Goal: Information Seeking & Learning: Learn about a topic

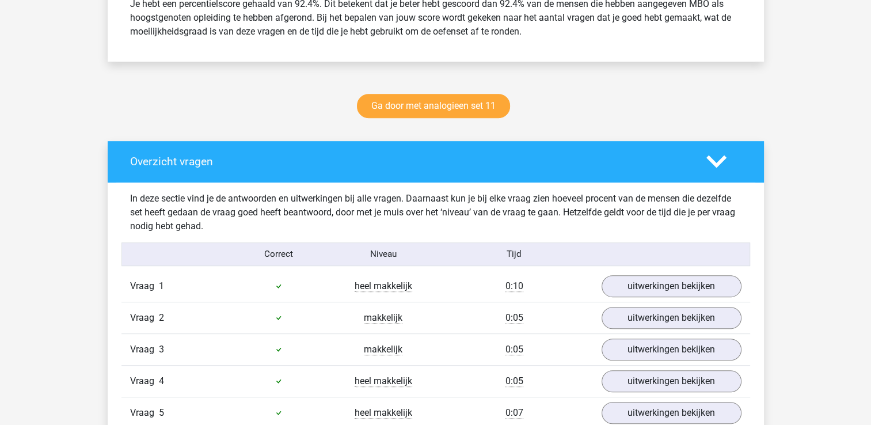
scroll to position [518, 0]
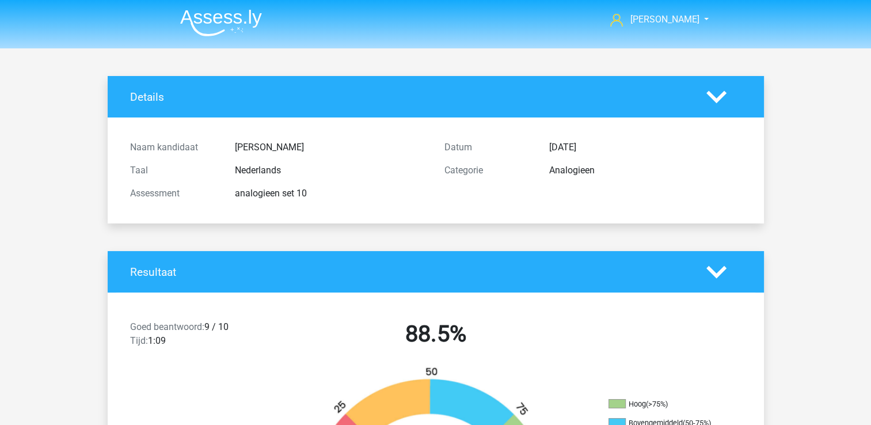
click at [195, 17] on img at bounding box center [221, 22] width 82 height 27
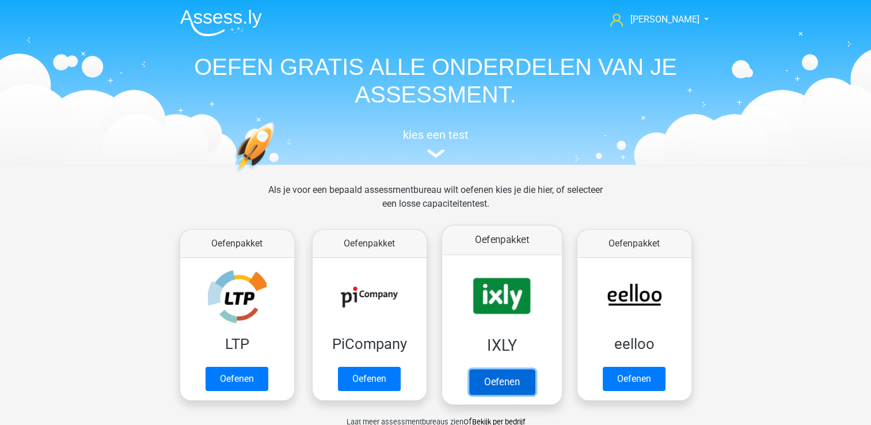
click at [489, 372] on link "Oefenen" at bounding box center [502, 381] width 66 height 25
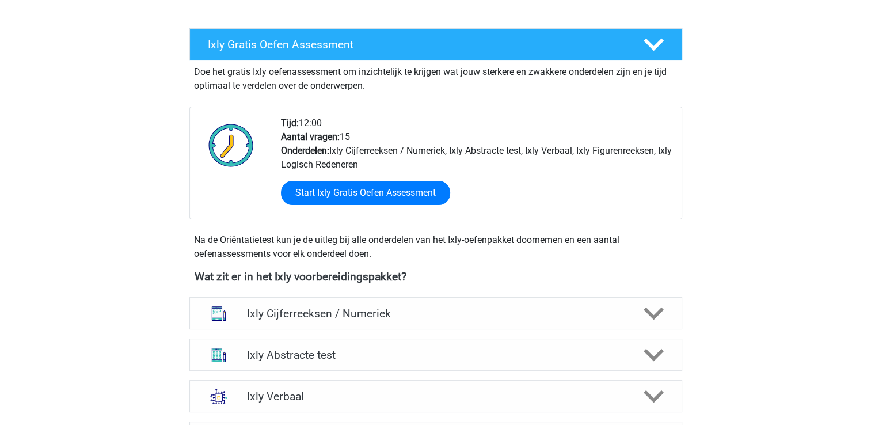
scroll to position [288, 0]
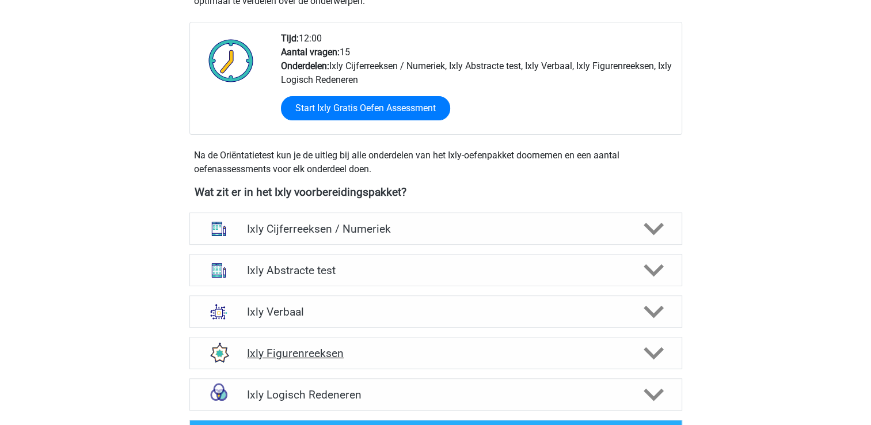
click at [310, 360] on div "Ixly Figurenreeksen" at bounding box center [435, 353] width 493 height 32
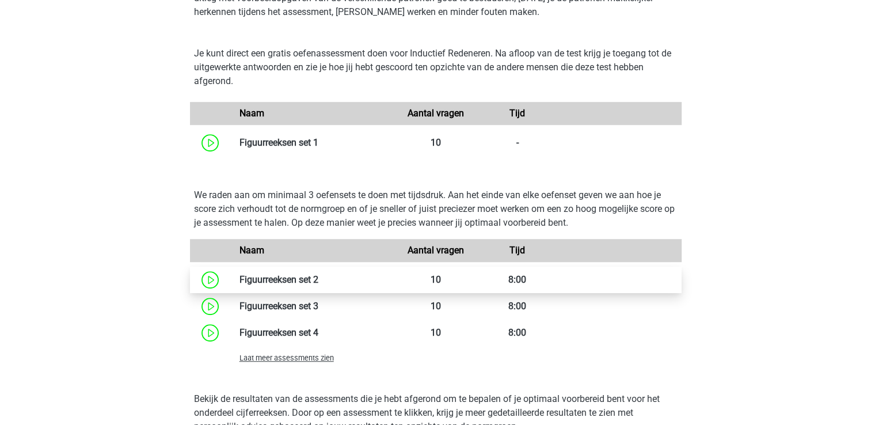
scroll to position [691, 0]
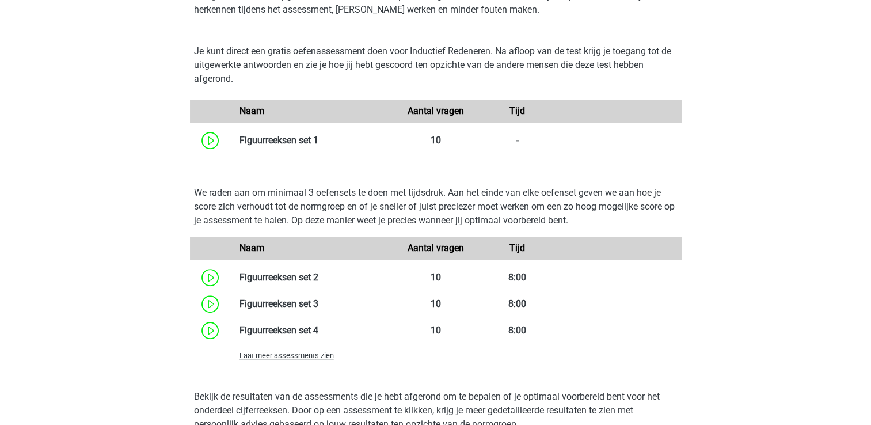
click at [290, 353] on span "Laat meer assessments zien" at bounding box center [286, 355] width 94 height 9
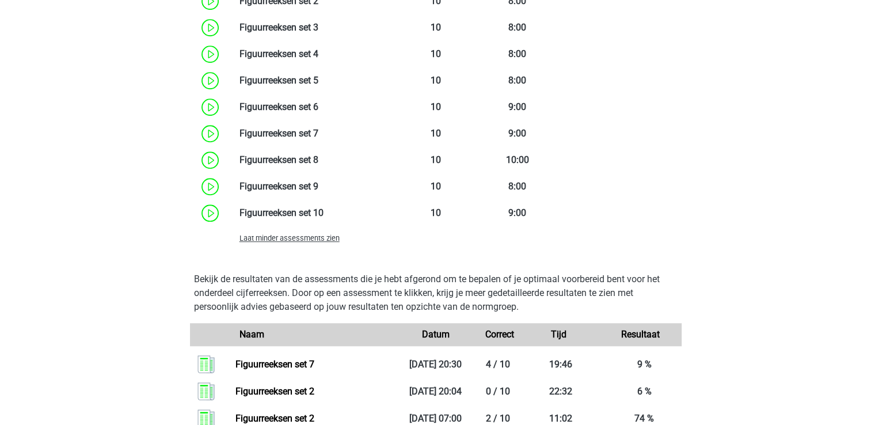
scroll to position [979, 0]
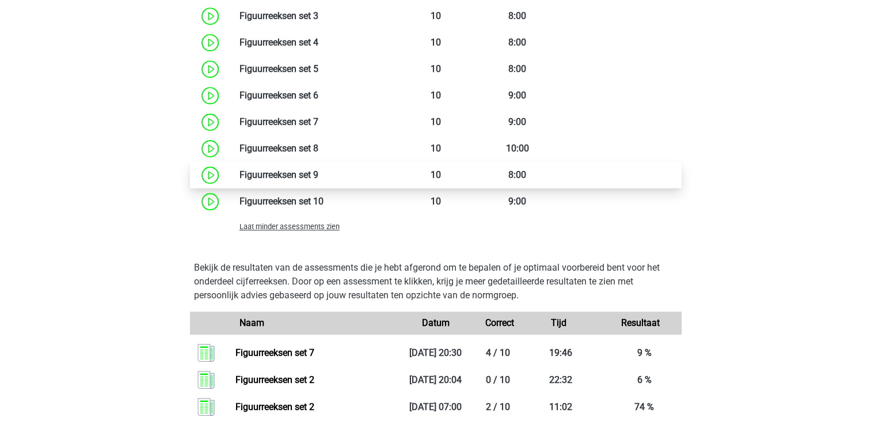
click at [318, 173] on link at bounding box center [318, 174] width 0 height 11
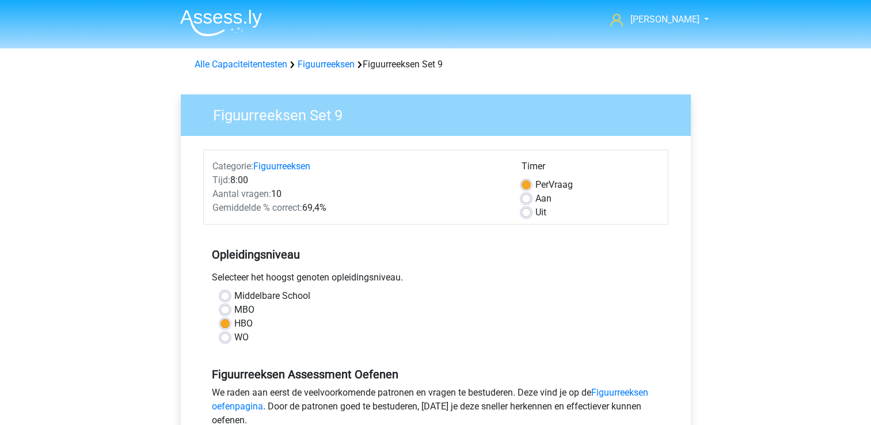
scroll to position [230, 0]
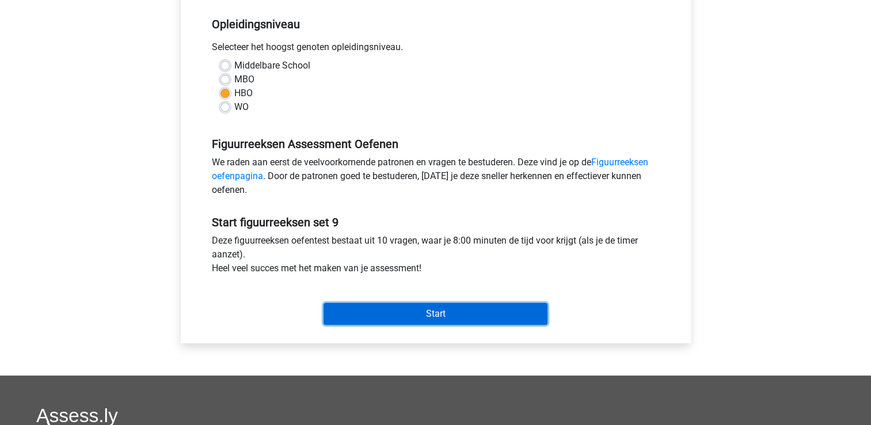
click at [348, 312] on input "Start" at bounding box center [435, 314] width 224 height 22
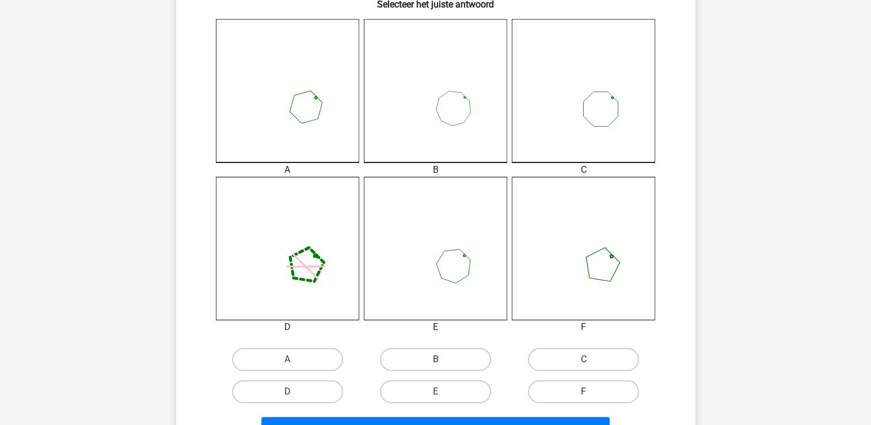
scroll to position [345, 0]
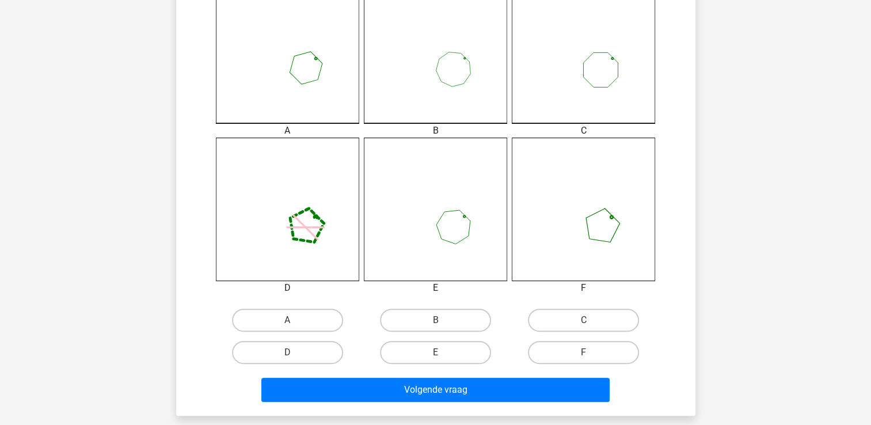
click at [290, 321] on input "A" at bounding box center [290, 323] width 7 height 7
radio input "true"
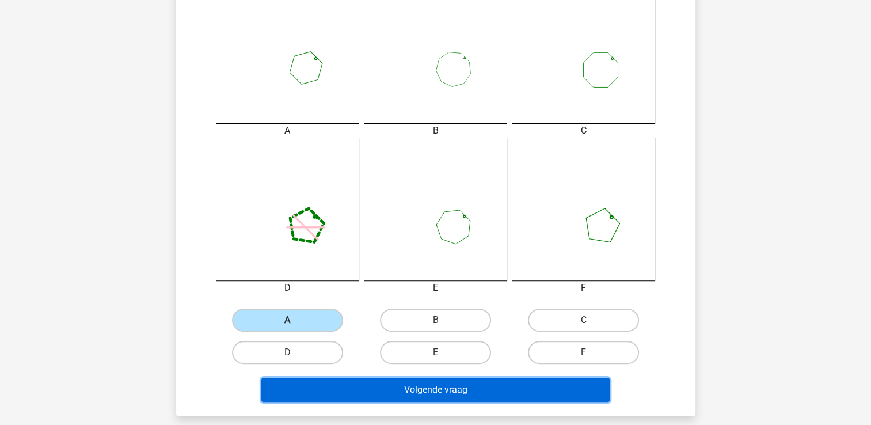
click at [322, 395] on button "Volgende vraag" at bounding box center [435, 390] width 348 height 24
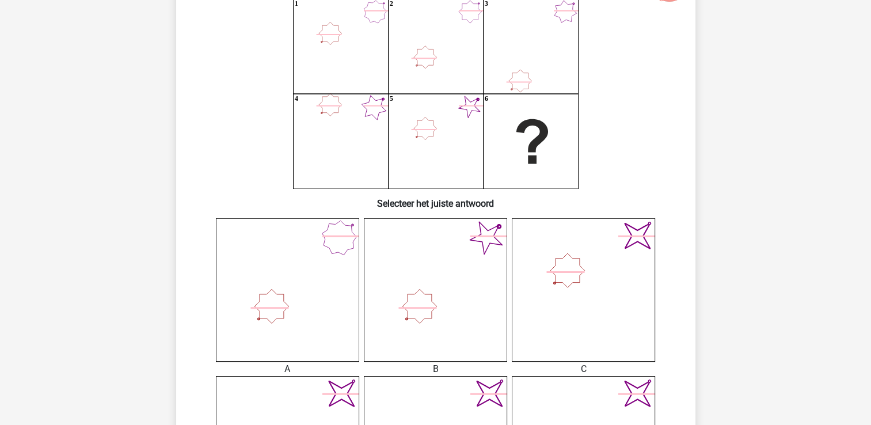
scroll to position [173, 0]
